Goal: Register for event/course

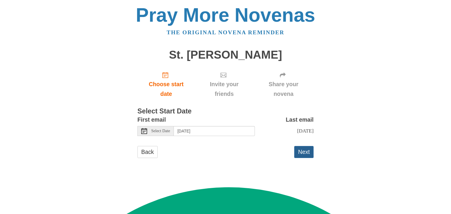
click at [298, 154] on button "Next" at bounding box center [303, 152] width 19 height 12
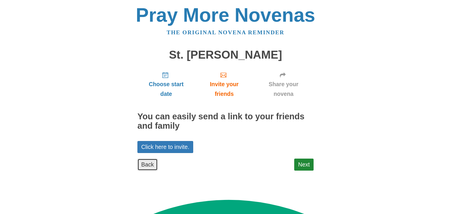
click at [151, 159] on link "Back" at bounding box center [147, 165] width 20 height 12
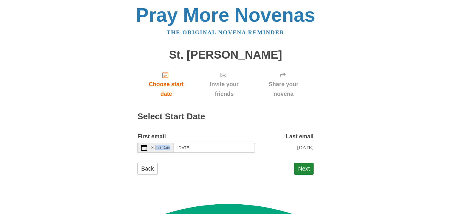
drag, startPoint x: 156, startPoint y: 146, endPoint x: 199, endPoint y: 149, distance: 43.0
type textarea "lect Date"
click at [199, 149] on div "Select Date Wednesday, October 1st" at bounding box center [196, 148] width 118 height 10
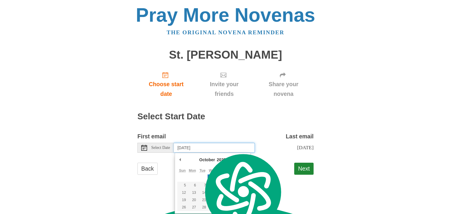
click at [199, 149] on input "Wednesday, October 1st" at bounding box center [214, 148] width 81 height 10
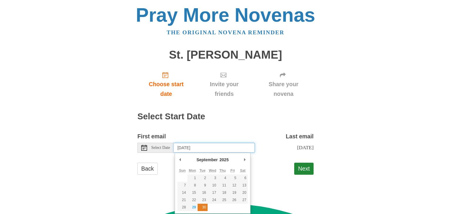
type input "Tuesday, September 30th"
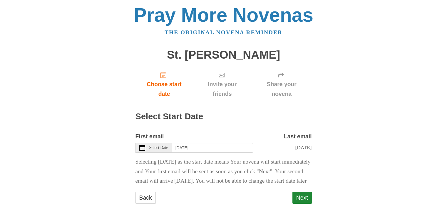
scroll to position [16, 0]
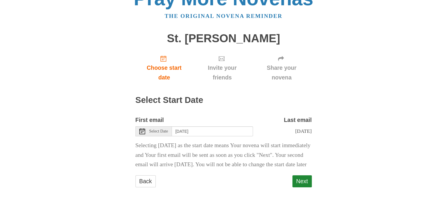
click at [296, 184] on form "First email Select Date Tuesday, September 30th Last email Thursday, October 9t…" at bounding box center [223, 154] width 176 height 78
click at [296, 188] on button "Next" at bounding box center [301, 182] width 19 height 12
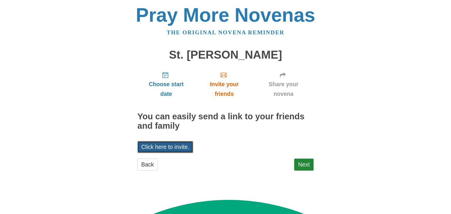
click at [182, 142] on link "Click here to invite." at bounding box center [165, 147] width 56 height 12
click at [299, 162] on link "Next" at bounding box center [303, 165] width 19 height 12
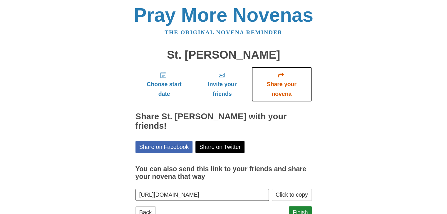
click at [281, 94] on span "Share your novena" at bounding box center [281, 89] width 48 height 19
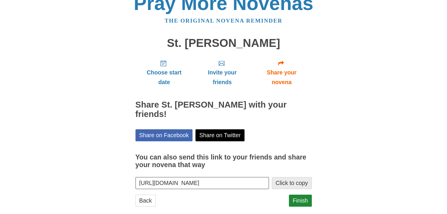
click at [286, 177] on button "Click to copy" at bounding box center [292, 183] width 40 height 12
click at [373, 25] on div "The original novena reminder" at bounding box center [223, 21] width 332 height 10
